Goal: Navigation & Orientation: Find specific page/section

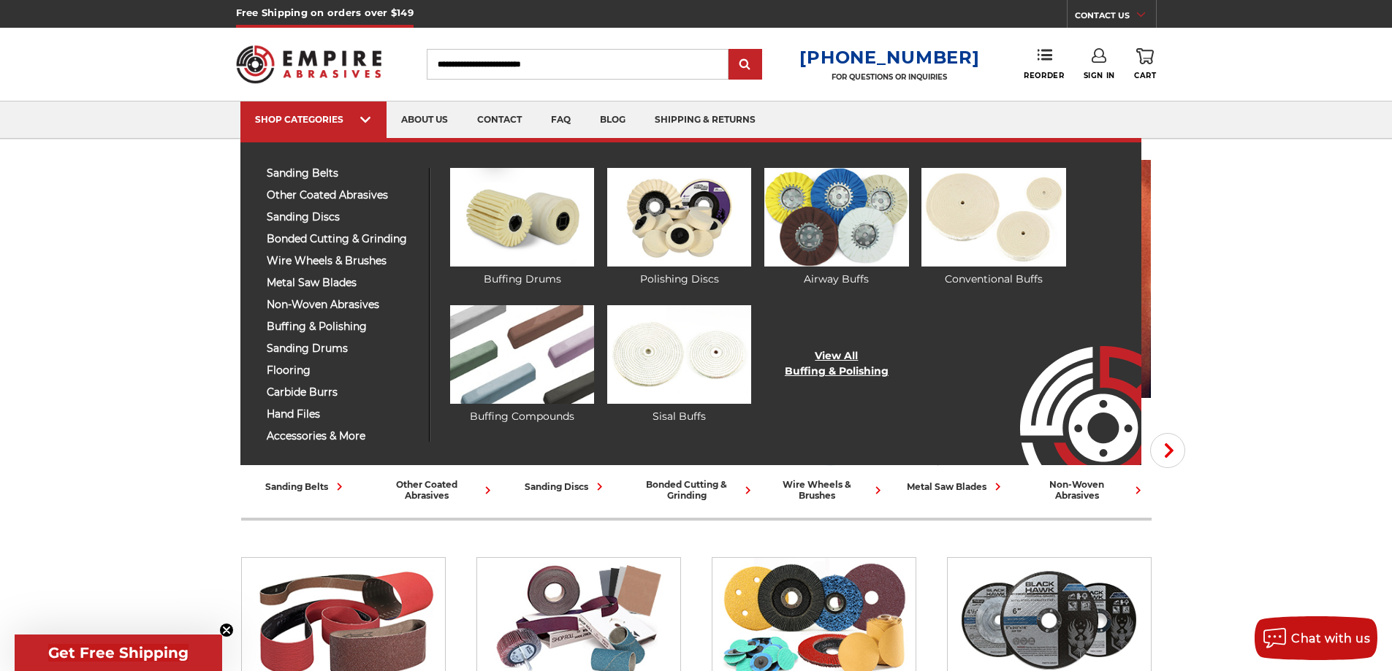
click at [828, 352] on link "View All Buffing & Polishing" at bounding box center [837, 363] width 104 height 31
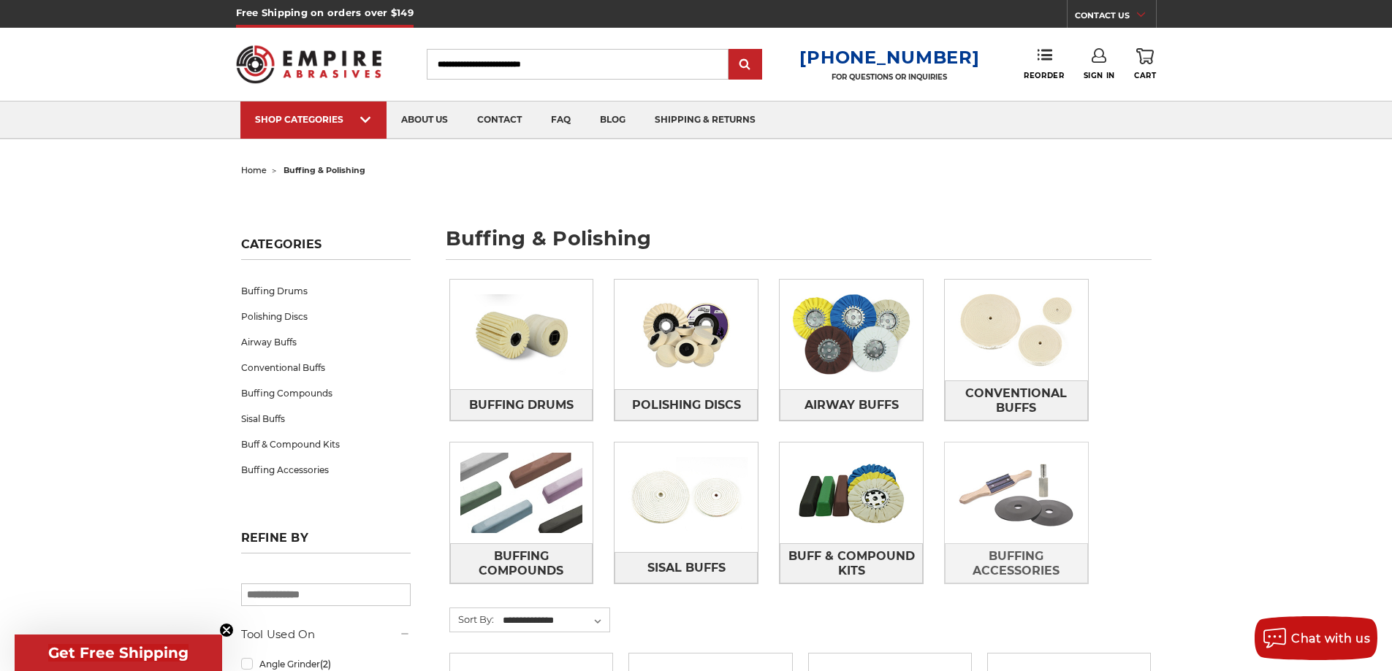
click at [1032, 473] on img at bounding box center [1016, 493] width 143 height 101
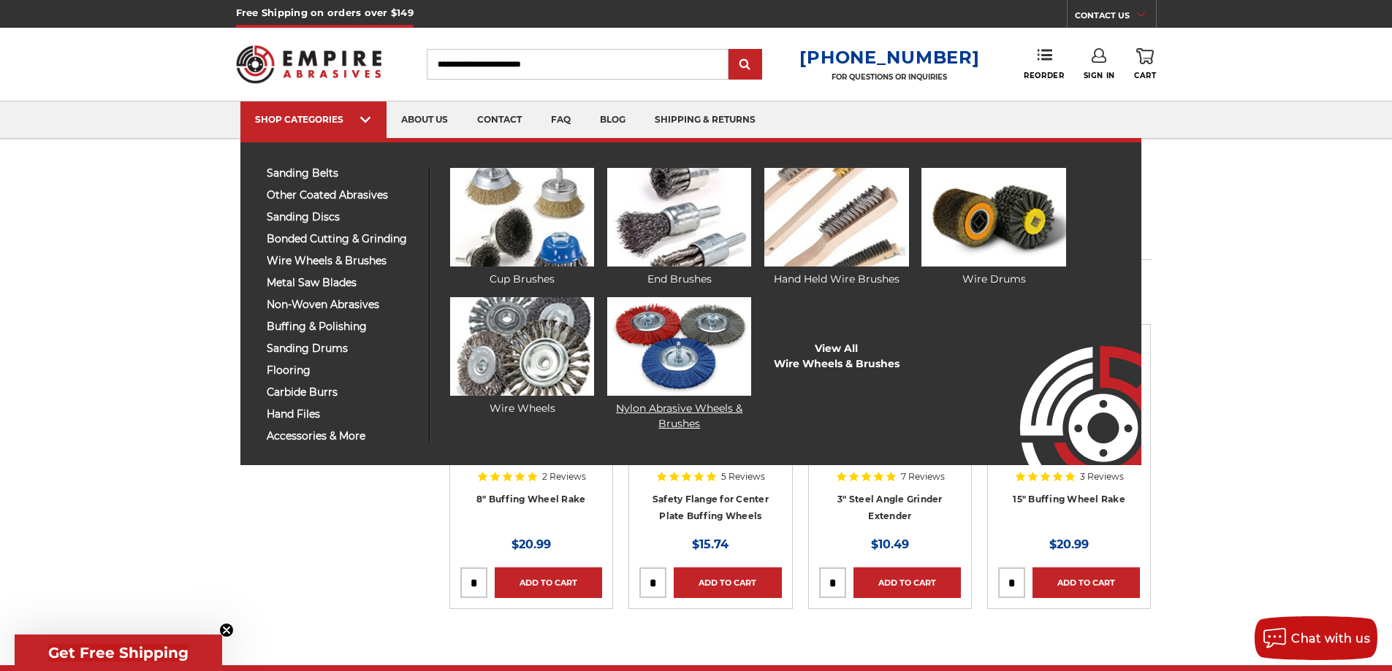
click at [700, 337] on img at bounding box center [679, 346] width 144 height 99
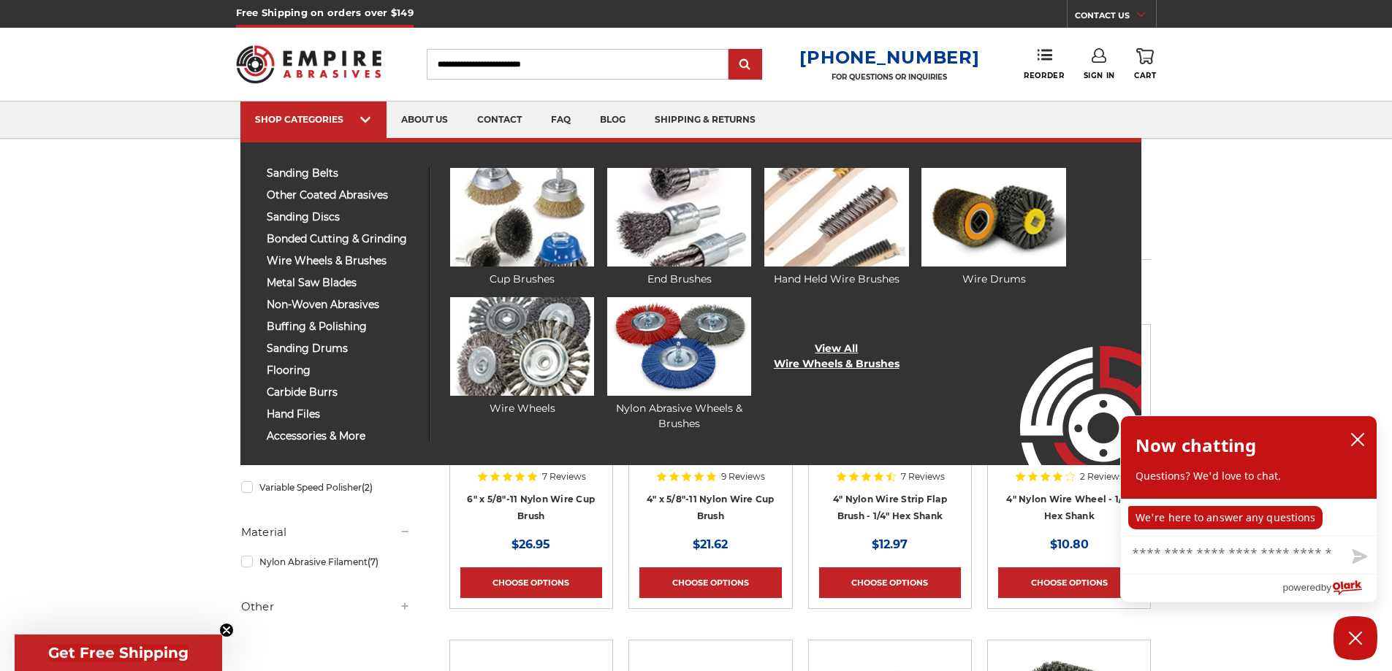
click at [851, 340] on ul "Cup Brushes End Brushes Hand Held Wire Brushes" at bounding box center [778, 305] width 696 height 274
click at [847, 343] on link "View All Wire Wheels & Brushes" at bounding box center [837, 356] width 126 height 31
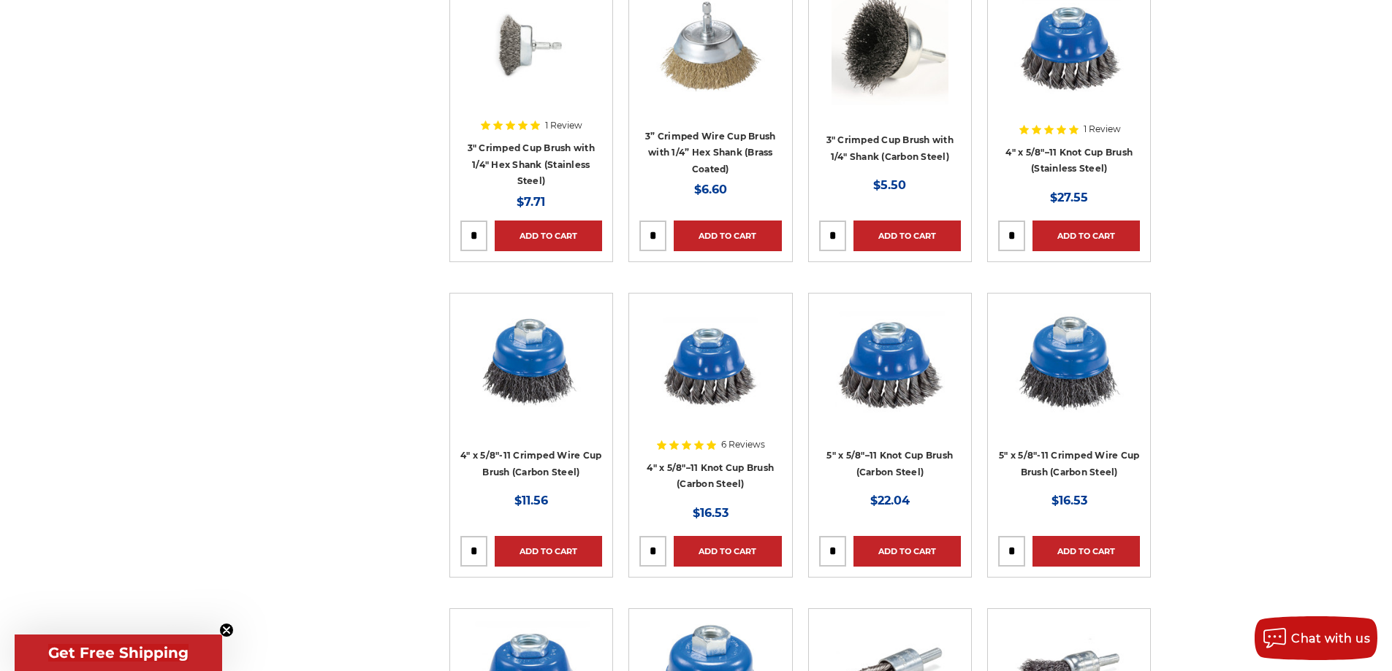
scroll to position [2703, 0]
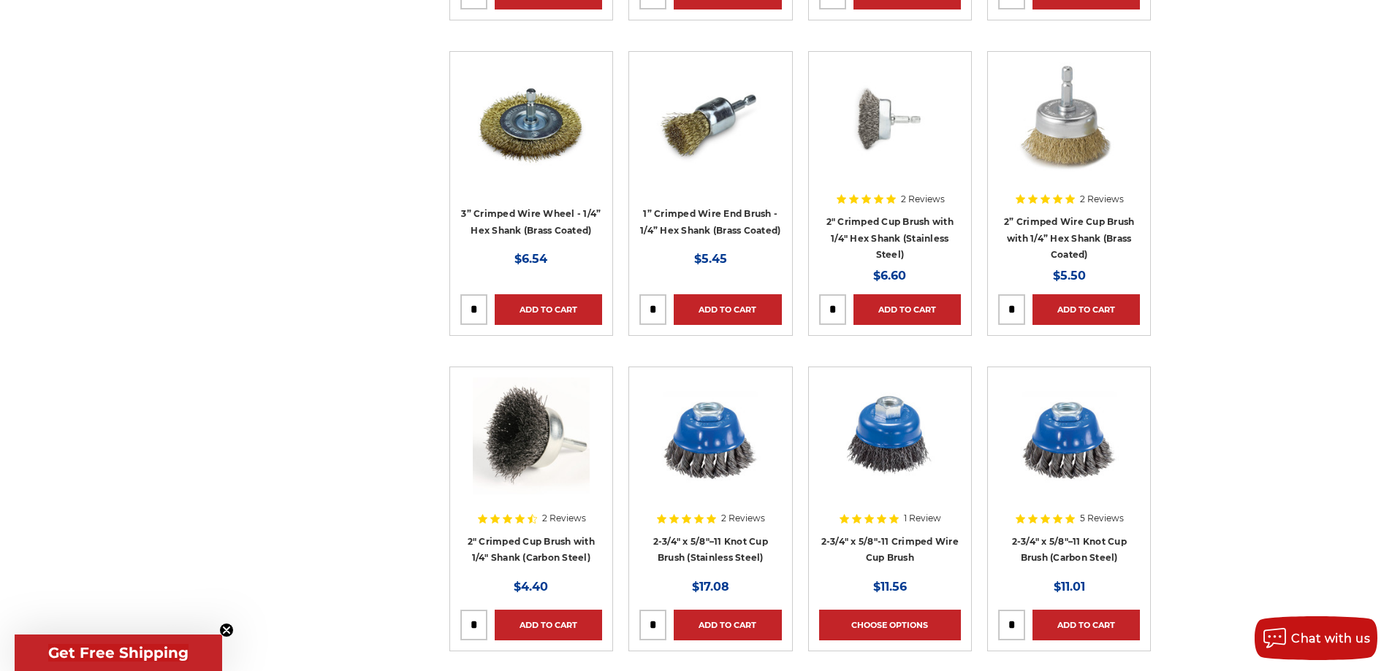
drag, startPoint x: 1387, startPoint y: 218, endPoint x: 1394, endPoint y: 192, distance: 26.6
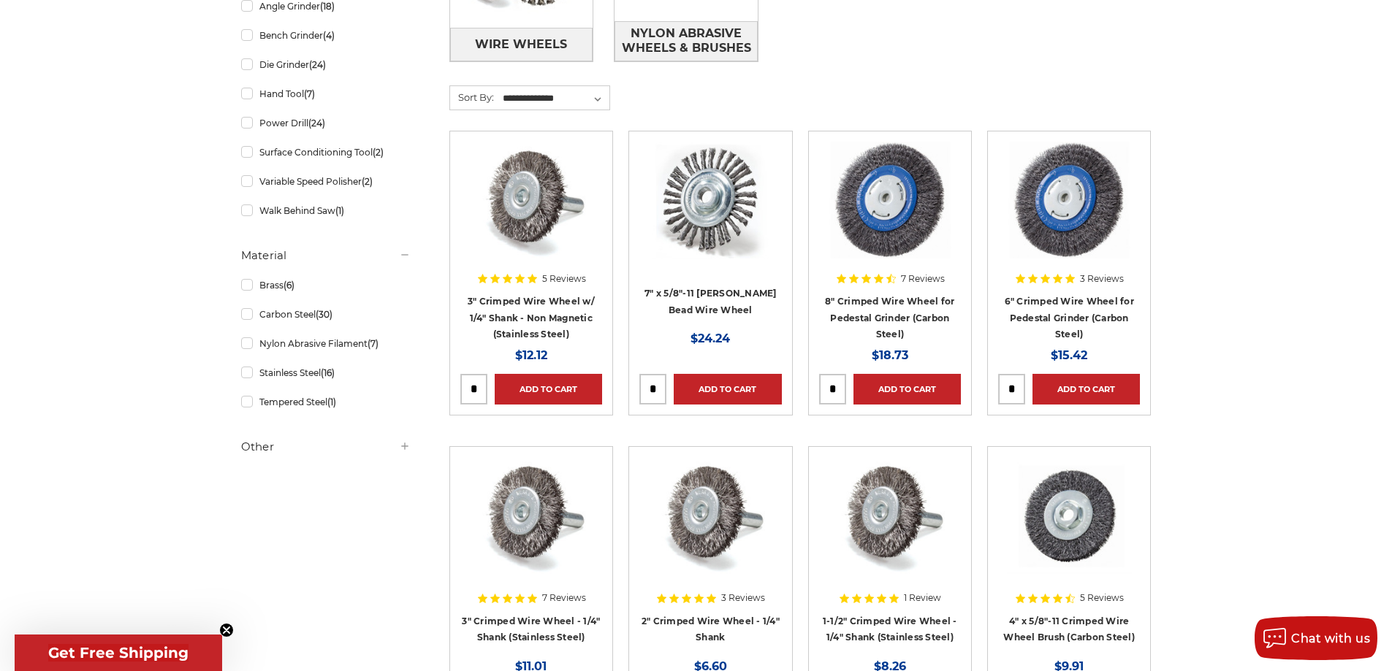
scroll to position [0, 0]
